Goal: Use online tool/utility: Utilize a website feature to perform a specific function

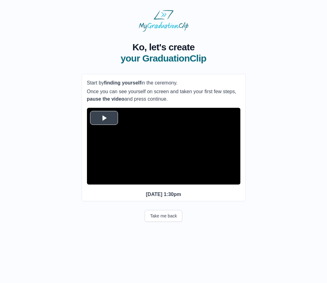
click at [104, 118] on span "Video Player" at bounding box center [104, 118] width 0 height 0
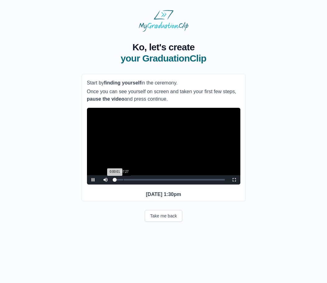
click at [123, 184] on div "Loaded : 0% 0:07:27 0:00:01 Progress : 0%" at bounding box center [170, 179] width 116 height 9
click at [136, 184] on div "Loaded : 0% 0:19:02 0:07:28 Progress : 0%" at bounding box center [170, 179] width 116 height 9
click at [149, 184] on div "Loaded : 0% 0:30:05 0:30:38 Progress : 0%" at bounding box center [170, 179] width 116 height 9
click at [159, 180] on div "0:39:28" at bounding box center [159, 180] width 0 height 2
click at [156, 184] on div "Loaded : 0% 0:36:26 0:36:26 Progress : 0%" at bounding box center [170, 179] width 116 height 9
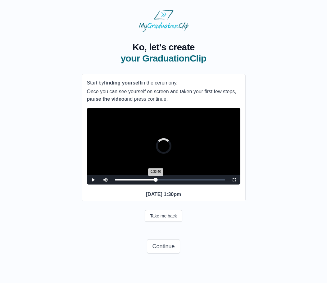
click at [153, 184] on div "Loaded : 0% 0:33:40 0:33:40 Progress : 0%" at bounding box center [170, 179] width 116 height 9
click at [155, 180] on div "0:36:10" at bounding box center [155, 180] width 0 height 2
click at [146, 180] on div "0:27:19" at bounding box center [146, 180] width 0 height 2
click at [149, 180] on div "Loaded : 0% 0:29:32 0:27:04 Progress : 0%" at bounding box center [170, 180] width 110 height 2
click at [149, 180] on div "0:30:22 Progress : 0%" at bounding box center [132, 180] width 34 height 2
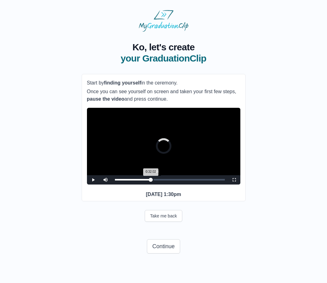
click at [153, 180] on div "0:34:14" at bounding box center [153, 180] width 0 height 2
click at [156, 180] on div "0:36:59" at bounding box center [156, 180] width 0 height 2
click at [159, 180] on div "0:39:28" at bounding box center [159, 180] width 0 height 2
click at [159, 180] on div "0:39:29 Progress : 0%" at bounding box center [137, 180] width 44 height 2
click at [161, 180] on div "0:41:11 Progress : 0%" at bounding box center [138, 180] width 46 height 2
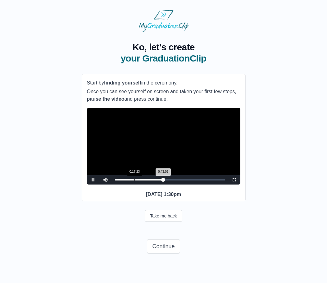
click at [134, 184] on div "Loaded : 0% 0:17:23 0:43:05 Progress : 0%" at bounding box center [170, 179] width 116 height 9
click at [139, 180] on div "0:21:15" at bounding box center [139, 180] width 0 height 2
click at [143, 180] on div "0:24:50" at bounding box center [143, 180] width 0 height 2
click at [143, 180] on div "0:24:55 Progress : 0%" at bounding box center [129, 180] width 28 height 2
click at [143, 180] on div "0:26:13 Progress : 0%" at bounding box center [129, 180] width 29 height 2
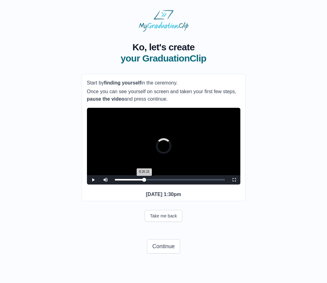
click at [144, 180] on div "0:26:15 Progress : 0%" at bounding box center [129, 180] width 29 height 2
click at [146, 180] on div "0:28:05 Progress : 0%" at bounding box center [131, 180] width 32 height 2
click at [148, 180] on div "0:29:41 Progress : 0%" at bounding box center [132, 180] width 34 height 2
click at [150, 180] on div "0:31:12 Progress : 0%" at bounding box center [132, 180] width 35 height 2
click at [150, 180] on div "0:32:18 Progress : 0%" at bounding box center [132, 180] width 35 height 2
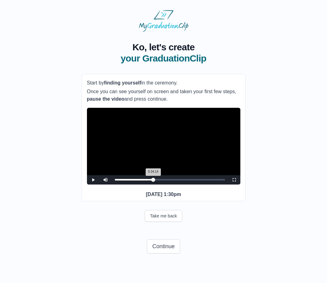
click at [153, 180] on div "0:34:14 Progress : 0%" at bounding box center [134, 180] width 38 height 2
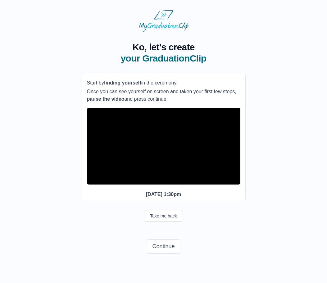
drag, startPoint x: 87, startPoint y: 82, endPoint x: 176, endPoint y: 96, distance: 89.9
click at [176, 96] on div "Start by finding yourself in the ceremony. Once you can see yourself on screen …" at bounding box center [163, 91] width 153 height 24
click at [176, 96] on p "Once you can see yourself on screen and taken your first few steps, pause the v…" at bounding box center [163, 95] width 153 height 15
drag, startPoint x: 172, startPoint y: 102, endPoint x: 87, endPoint y: 84, distance: 86.5
click at [87, 84] on div "Start by finding yourself in the ceremony. Once you can see yourself on screen …" at bounding box center [163, 91] width 153 height 24
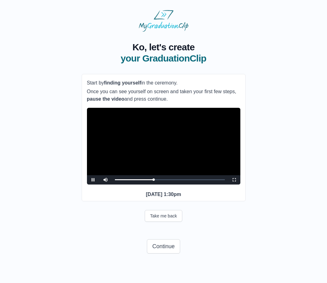
click at [151, 99] on p "Once you can see yourself on screen and taken your first few steps, pause the v…" at bounding box center [163, 95] width 153 height 15
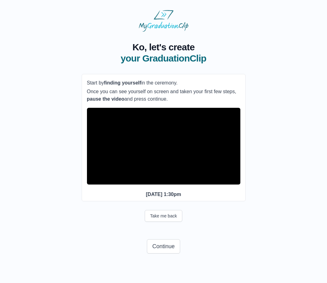
drag, startPoint x: 173, startPoint y: 100, endPoint x: 86, endPoint y: 81, distance: 89.0
click at [86, 81] on div "**********" at bounding box center [164, 138] width 164 height 128
click at [83, 65] on div "**********" at bounding box center [164, 145] width 164 height 226
drag, startPoint x: 87, startPoint y: 82, endPoint x: 171, endPoint y: 99, distance: 85.8
click at [171, 99] on div "Start by finding yourself in the ceremony. Once you can see yourself on screen …" at bounding box center [163, 91] width 153 height 24
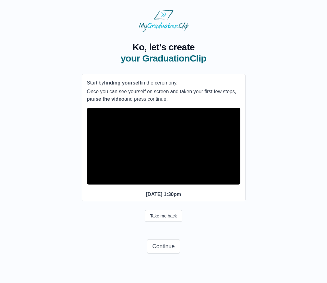
click at [171, 99] on p "Once you can see yourself on screen and taken your first few steps, pause the v…" at bounding box center [163, 95] width 153 height 15
drag, startPoint x: 169, startPoint y: 99, endPoint x: 83, endPoint y: 71, distance: 90.3
click at [83, 71] on div "**********" at bounding box center [164, 145] width 164 height 226
drag, startPoint x: 87, startPoint y: 81, endPoint x: 169, endPoint y: 101, distance: 84.0
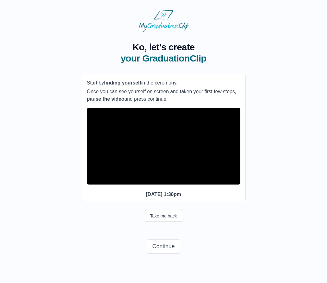
click at [169, 101] on div "Start by finding yourself in the ceremony. Once you can see yourself on screen …" at bounding box center [163, 91] width 153 height 24
click at [169, 101] on p "Once you can see yourself on screen and taken your first few steps, pause the v…" at bounding box center [163, 95] width 153 height 15
drag, startPoint x: 172, startPoint y: 98, endPoint x: 88, endPoint y: 80, distance: 85.8
click at [88, 80] on div "Start by finding yourself in the ceremony. Once you can see yourself on screen …" at bounding box center [163, 91] width 153 height 24
click at [84, 70] on div "**********" at bounding box center [164, 145] width 164 height 226
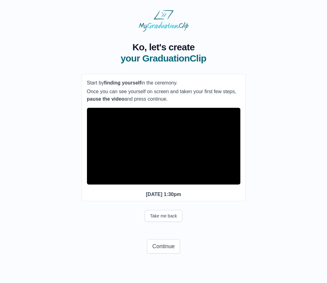
drag, startPoint x: 170, startPoint y: 101, endPoint x: 84, endPoint y: 81, distance: 88.7
click at [84, 81] on div "**********" at bounding box center [164, 138] width 164 height 128
click at [84, 71] on div "**********" at bounding box center [164, 145] width 164 height 226
drag, startPoint x: 178, startPoint y: 99, endPoint x: 85, endPoint y: 79, distance: 95.5
click at [85, 79] on div "**********" at bounding box center [164, 138] width 164 height 128
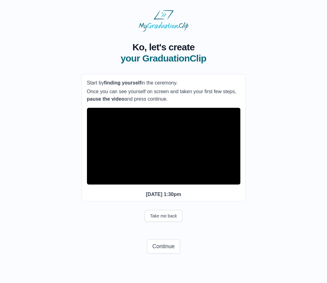
click at [305, 39] on div "**********" at bounding box center [163, 145] width 307 height 226
click at [312, 55] on div "**********" at bounding box center [163, 145] width 307 height 226
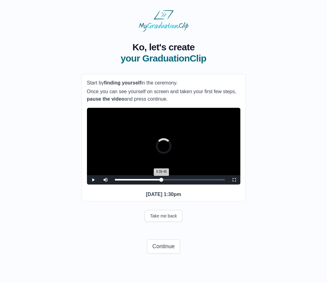
click at [159, 180] on div "0:39:45 Progress : 0%" at bounding box center [138, 180] width 47 height 2
click at [159, 180] on div "0:39:28 Progress : 0%" at bounding box center [137, 180] width 44 height 2
click at [157, 180] on div "0:38:39 Progress : 0%" at bounding box center [137, 180] width 44 height 2
drag, startPoint x: 157, startPoint y: 189, endPoint x: 134, endPoint y: 191, distance: 23.4
click at [134, 184] on div "Loaded : 0% 0:17:07 0:25:07 Progress : 0%" at bounding box center [170, 179] width 116 height 9
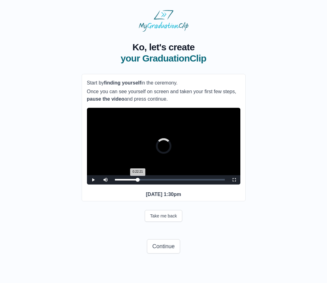
drag, startPoint x: 135, startPoint y: 190, endPoint x: 139, endPoint y: 189, distance: 4.1
click at [138, 180] on div "0:22:21 Progress : 0%" at bounding box center [126, 180] width 23 height 2
click at [140, 180] on div "0:22:21 Progress : 0%" at bounding box center [127, 180] width 25 height 2
click at [142, 180] on div "0:24:01 Progress : 0%" at bounding box center [128, 180] width 27 height 2
